Goal: Transaction & Acquisition: Subscribe to service/newsletter

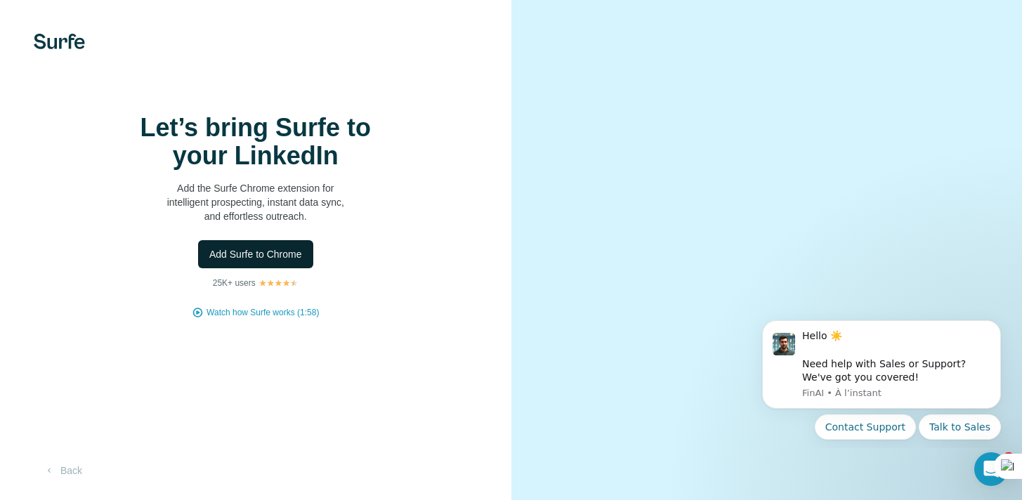
click at [273, 261] on span "Add Surfe to Chrome" at bounding box center [255, 254] width 93 height 14
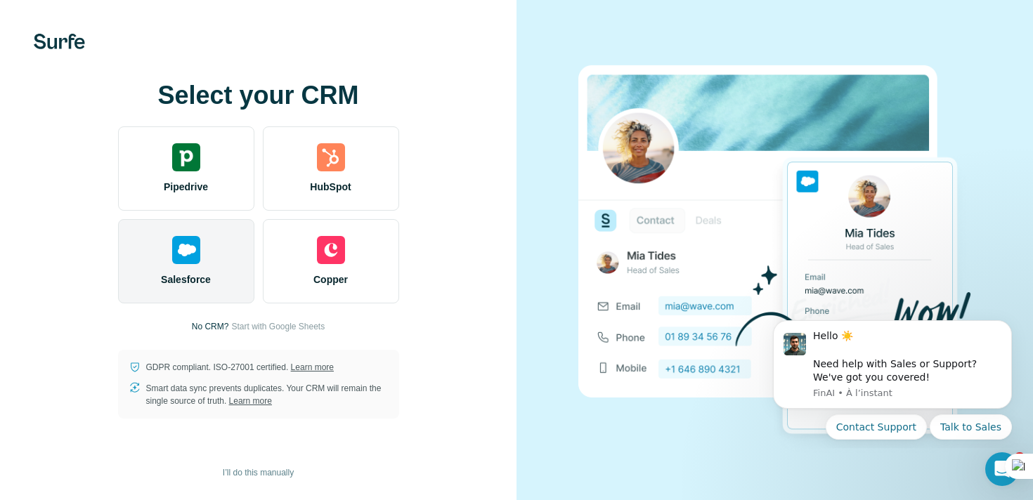
click at [180, 265] on div "Salesforce" at bounding box center [186, 261] width 136 height 84
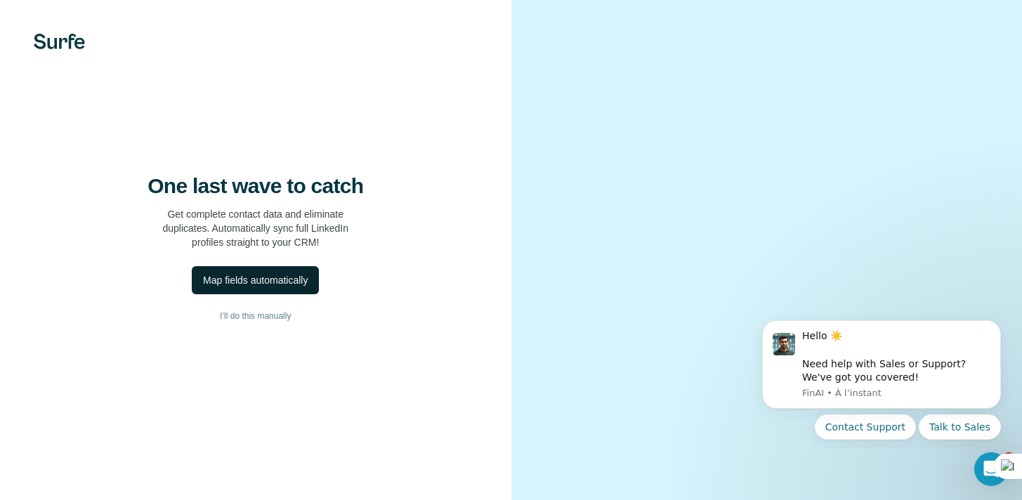
click at [277, 287] on div "Map fields automatically" at bounding box center [255, 280] width 105 height 14
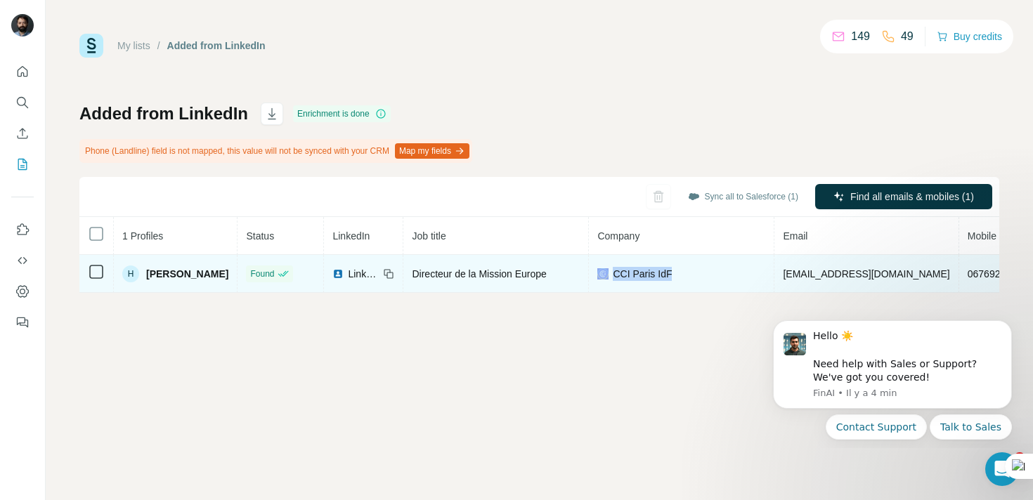
drag, startPoint x: 588, startPoint y: 291, endPoint x: 758, endPoint y: 292, distance: 170.0
click at [758, 292] on tr "H [PERSON_NAME] Found LinkedIn Directeur de la Mission Europe CCI [GEOGRAPHIC_D…" at bounding box center [690, 274] width 1222 height 38
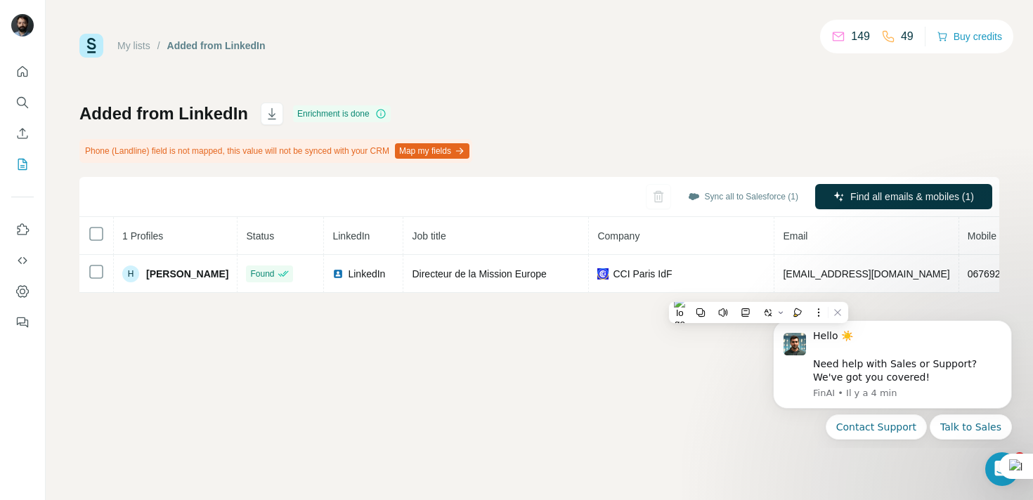
click at [589, 124] on div "Added from LinkedIn Enrichment is done Phone (Landline) field is not mapped, th…" at bounding box center [539, 198] width 920 height 190
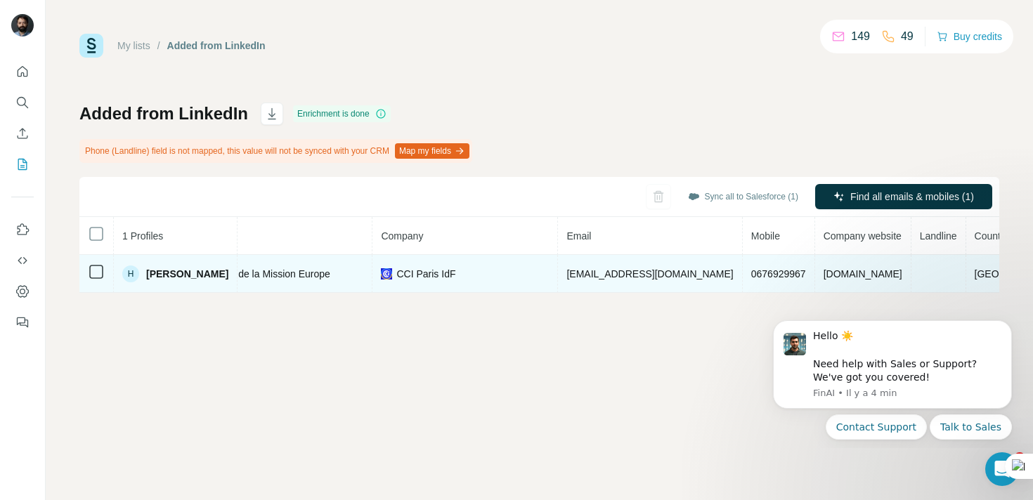
click at [428, 276] on span "CCI Paris IdF" at bounding box center [425, 274] width 59 height 14
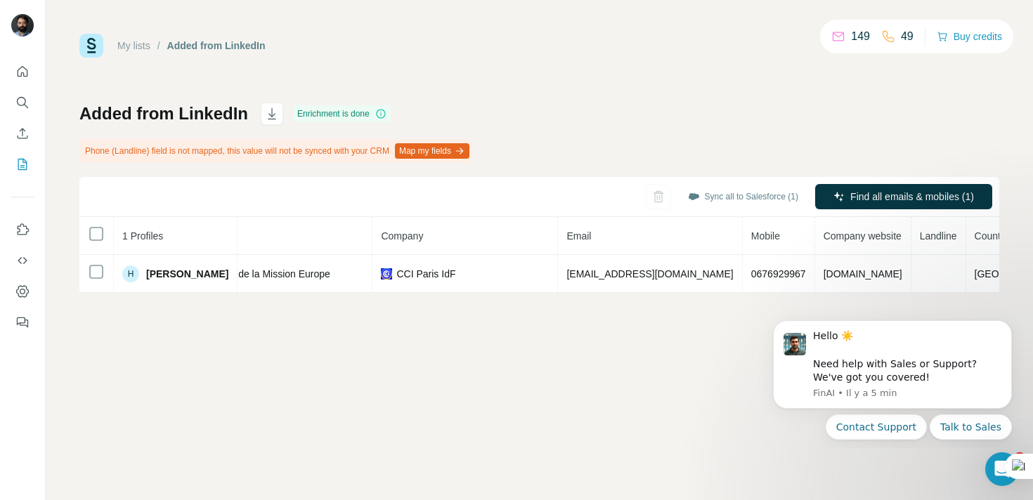
click at [457, 369] on div "My lists / Added from LinkedIn 149 49 Buy credits Added from LinkedIn Enrichmen…" at bounding box center [539, 250] width 987 height 500
click at [462, 150] on button "Map my fields" at bounding box center [432, 150] width 74 height 15
click at [384, 114] on icon at bounding box center [380, 113] width 11 height 11
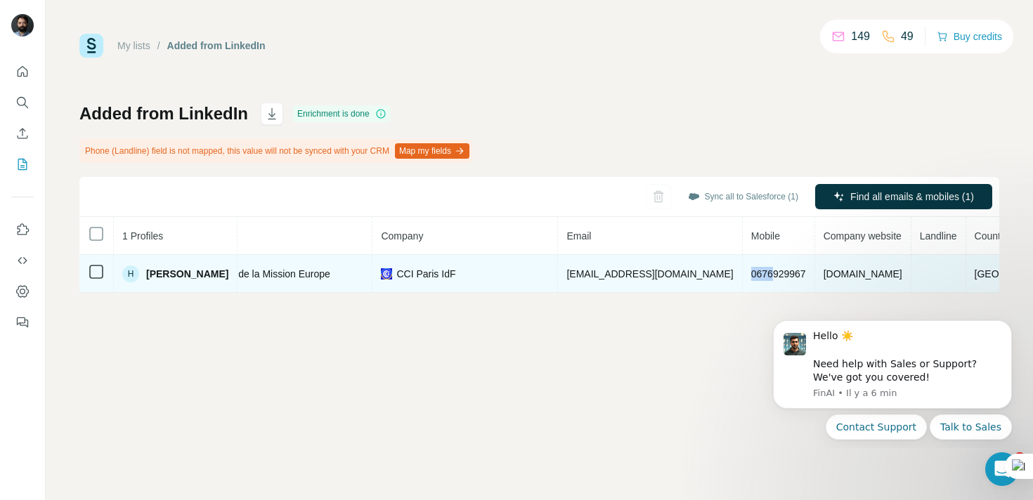
drag, startPoint x: 719, startPoint y: 271, endPoint x: 737, endPoint y: 274, distance: 18.5
click at [751, 274] on span "0676929967" at bounding box center [778, 273] width 55 height 11
drag, startPoint x: 728, startPoint y: 273, endPoint x: 740, endPoint y: 273, distance: 11.3
click at [751, 273] on span "0676929967" at bounding box center [778, 273] width 55 height 11
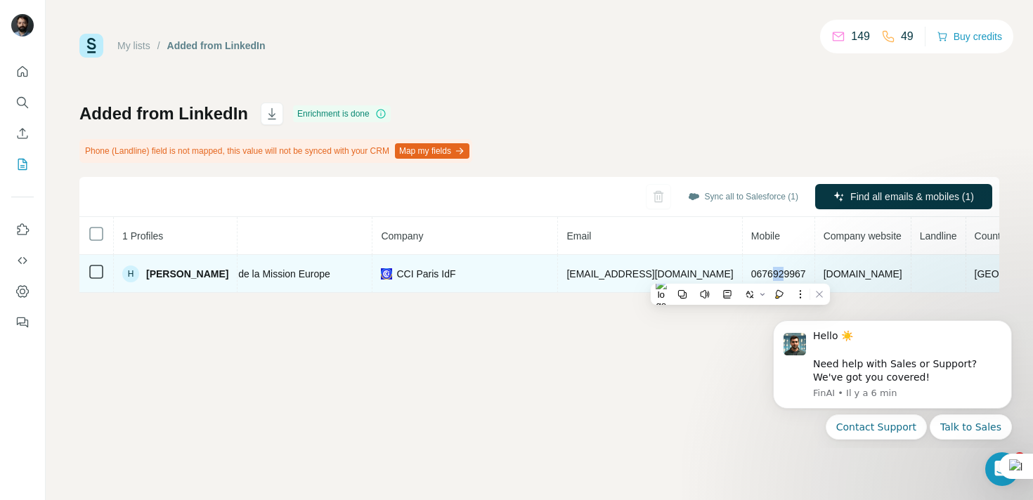
click at [751, 273] on span "0676929967" at bounding box center [778, 273] width 55 height 11
drag, startPoint x: 751, startPoint y: 274, endPoint x: 763, endPoint y: 273, distance: 12.0
click at [762, 273] on span "0676929967" at bounding box center [778, 273] width 55 height 11
click at [763, 272] on span "0676929967" at bounding box center [778, 273] width 55 height 11
drag, startPoint x: 764, startPoint y: 273, endPoint x: 750, endPoint y: 273, distance: 14.0
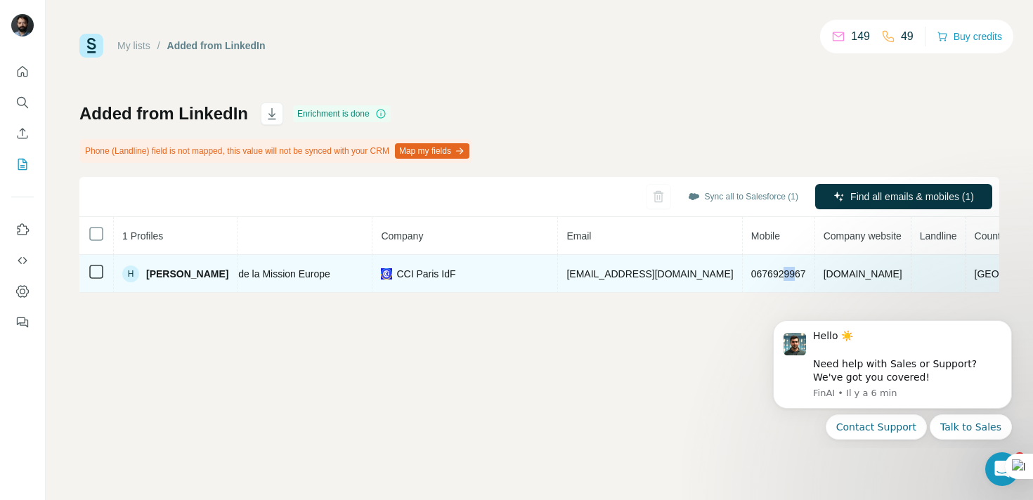
click at [751, 273] on span "0676929967" at bounding box center [778, 273] width 55 height 11
drag, startPoint x: 778, startPoint y: 273, endPoint x: 769, endPoint y: 275, distance: 9.2
click at [769, 275] on td "0676929967" at bounding box center [779, 274] width 72 height 38
click at [778, 273] on td "0676929967" at bounding box center [779, 274] width 72 height 38
drag, startPoint x: 776, startPoint y: 272, endPoint x: 764, endPoint y: 275, distance: 12.3
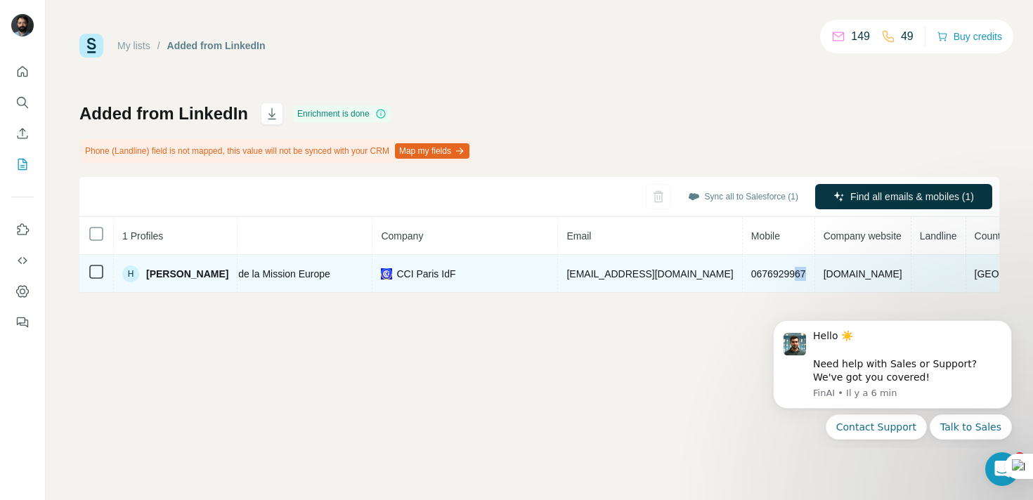
click at [764, 275] on span "0676929967" at bounding box center [778, 273] width 55 height 11
click at [766, 273] on span "0676929967" at bounding box center [778, 273] width 55 height 11
drag, startPoint x: 771, startPoint y: 273, endPoint x: 785, endPoint y: 272, distance: 14.1
click at [785, 273] on tr "H [PERSON_NAME] Found LinkedIn Directeur de la Mission Europe CCI [GEOGRAPHIC_D…" at bounding box center [474, 274] width 1222 height 38
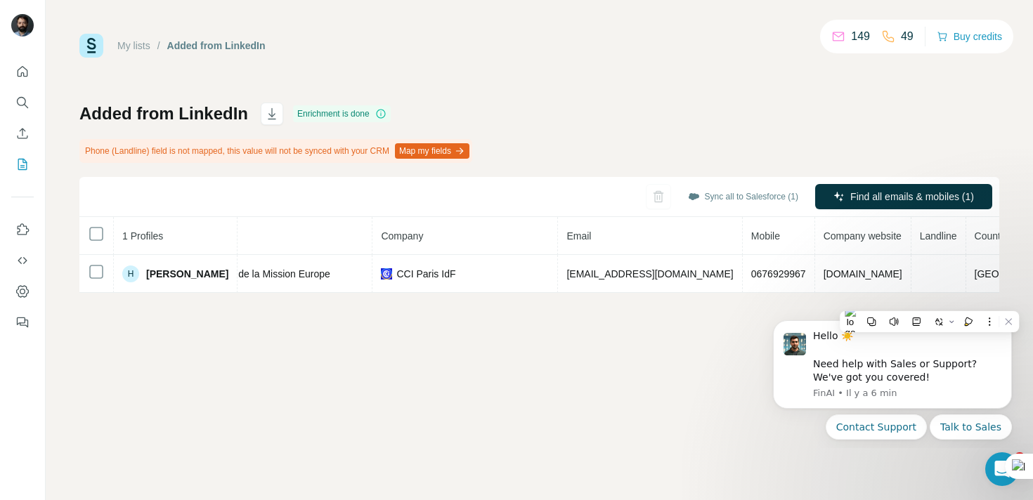
click at [1021, 284] on div "My lists / Added from LinkedIn 149 49 Buy credits Added from LinkedIn Enrichmen…" at bounding box center [539, 250] width 987 height 500
